Goal: Find specific page/section: Find specific page/section

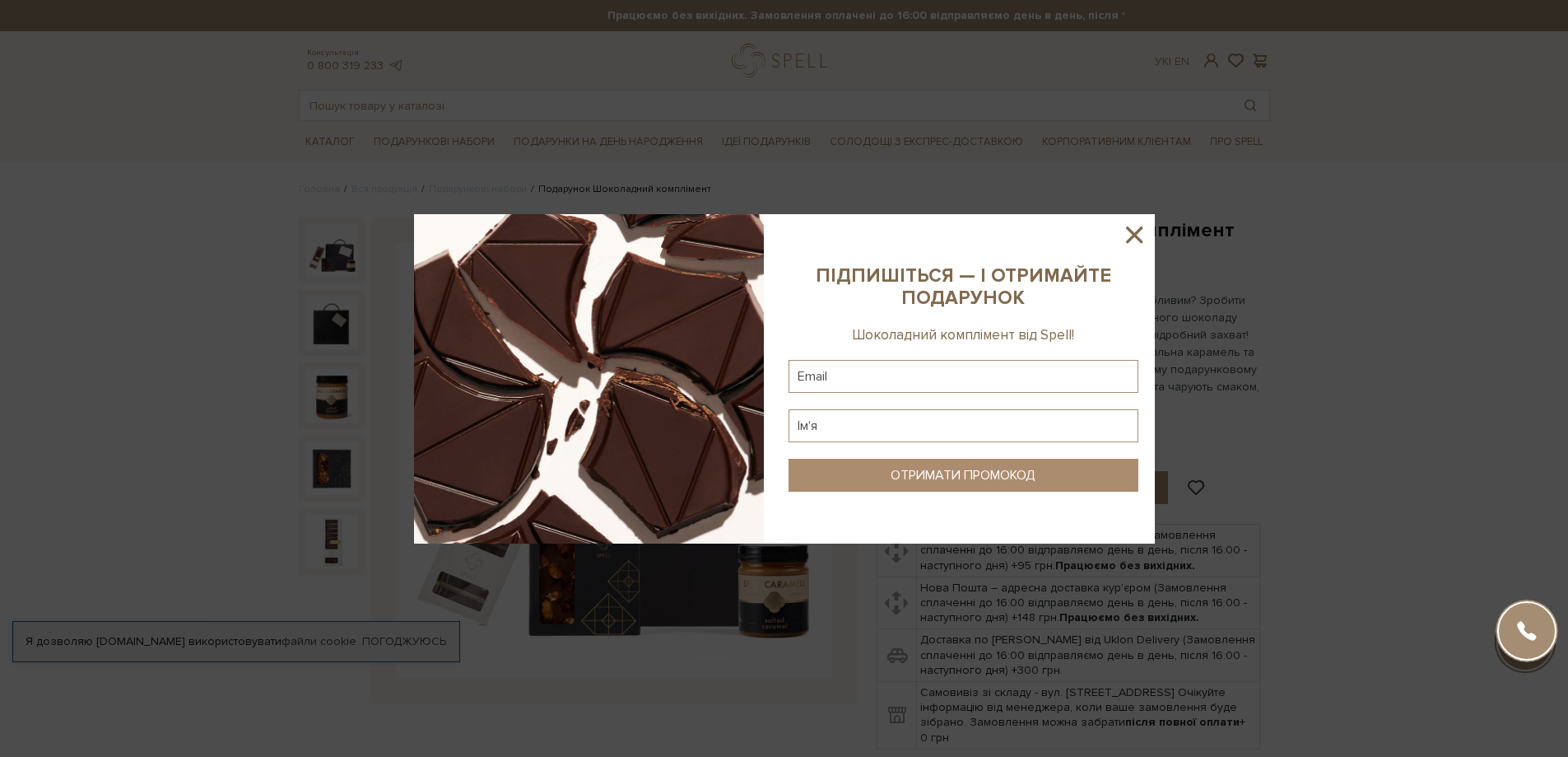
drag, startPoint x: 1131, startPoint y: 237, endPoint x: 1097, endPoint y: 236, distance: 34.0
click at [1131, 237] on icon at bounding box center [1134, 234] width 17 height 17
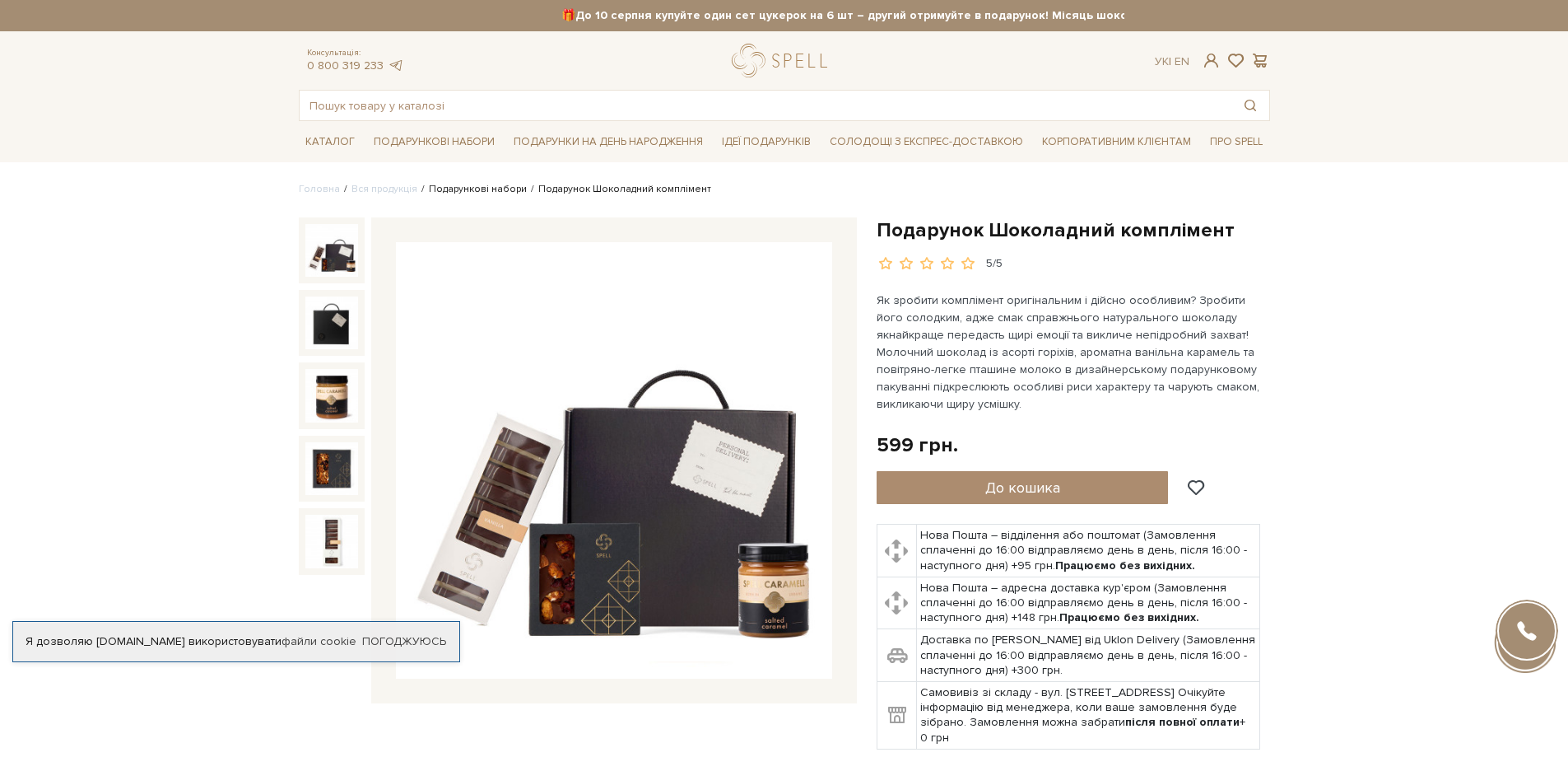
click at [471, 188] on link "Подарункові набори" at bounding box center [478, 189] width 98 height 12
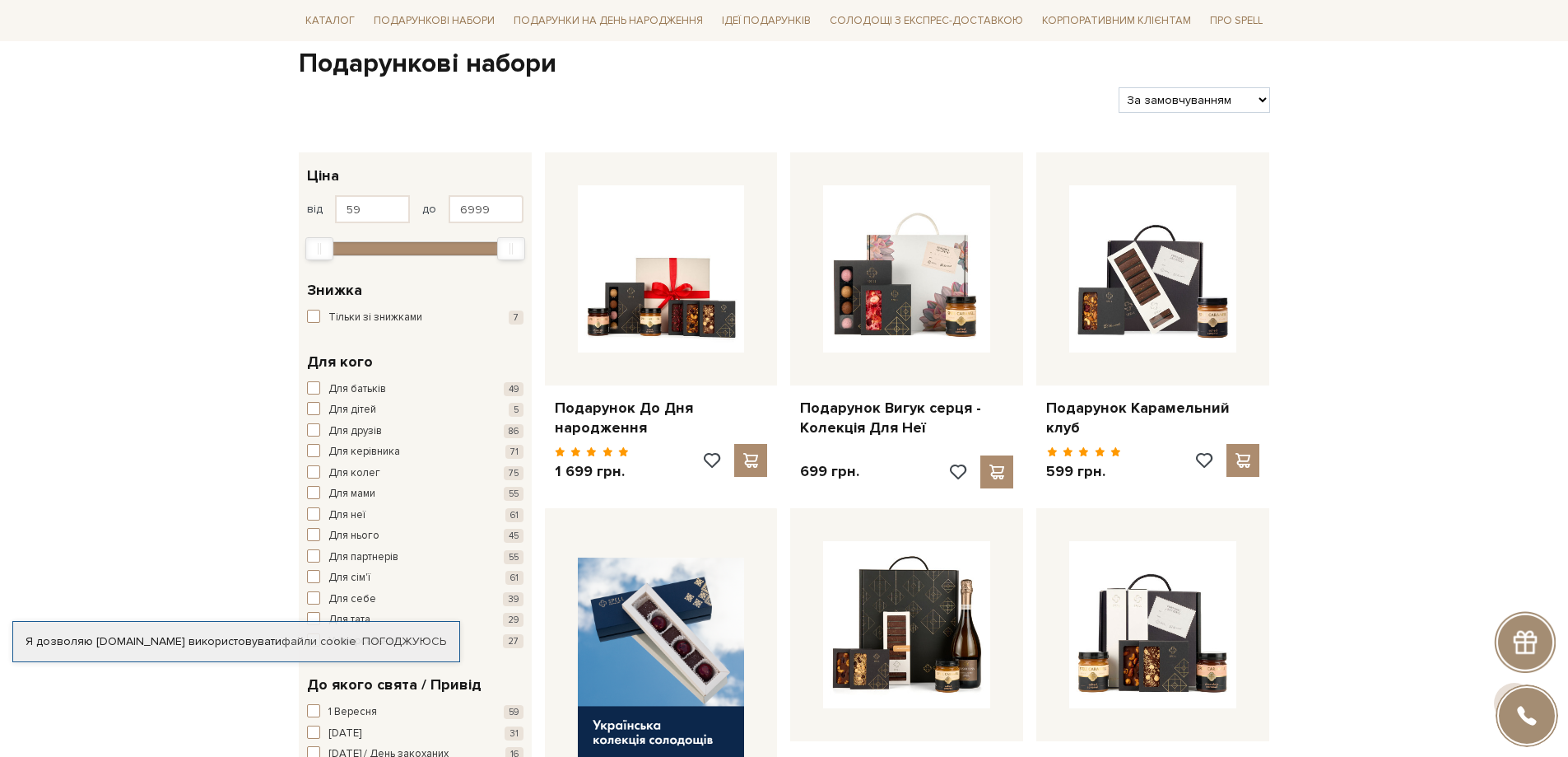
scroll to position [164, 0]
click at [392, 452] on span "Для керівника" at bounding box center [364, 451] width 72 height 17
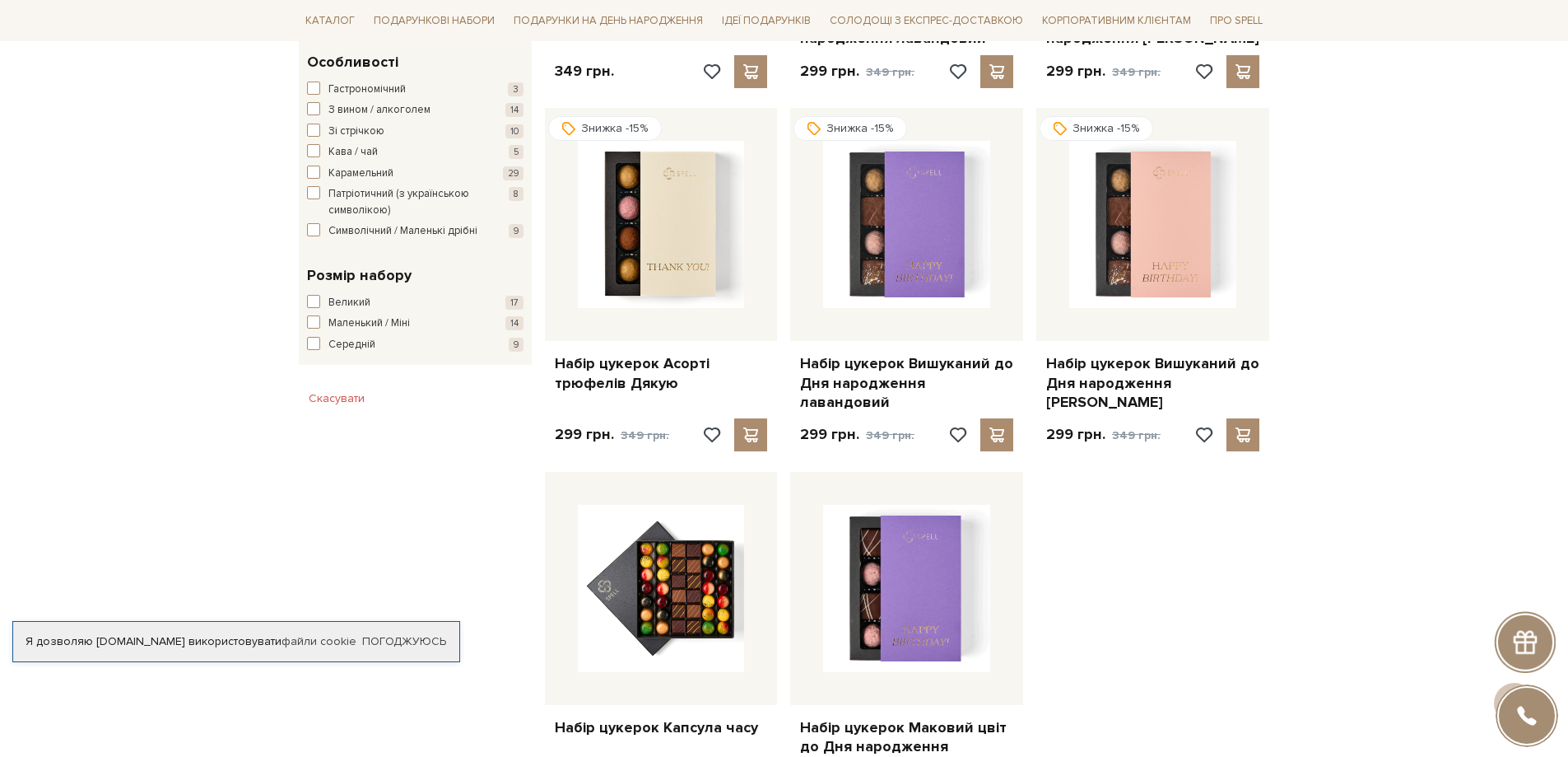
scroll to position [1730, 0]
